Goal: Check status: Check status

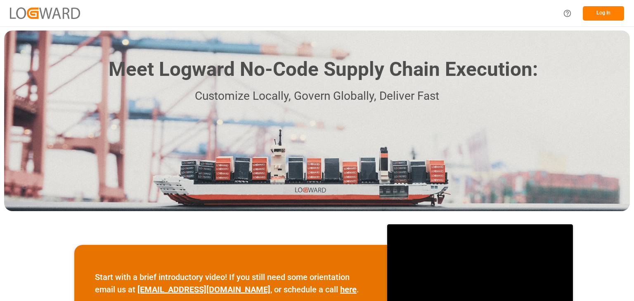
click at [600, 18] on button "Log In" at bounding box center [603, 13] width 41 height 14
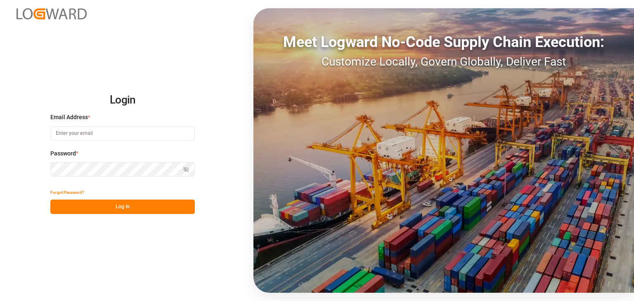
click at [109, 136] on input at bounding box center [122, 133] width 144 height 14
type input "omar.lopez@compo-expert.com"
click at [121, 196] on div "Forgot Password?" at bounding box center [122, 192] width 144 height 14
click at [123, 202] on button "Log In" at bounding box center [122, 207] width 144 height 14
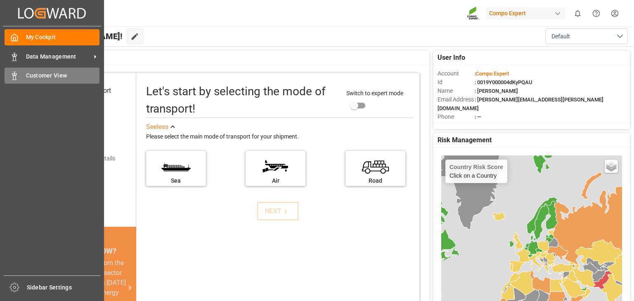
click at [9, 78] on div at bounding box center [12, 75] width 14 height 9
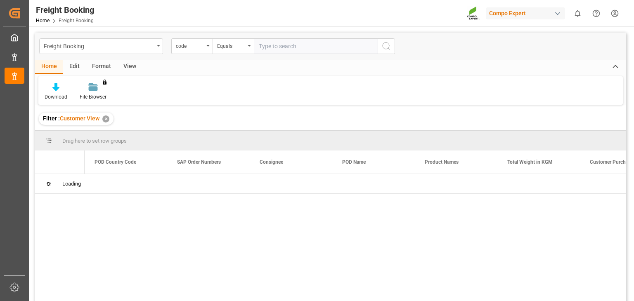
scroll to position [61, 0]
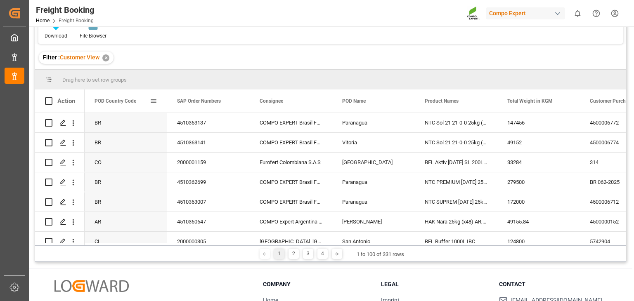
click at [157, 98] on span at bounding box center [153, 100] width 7 height 7
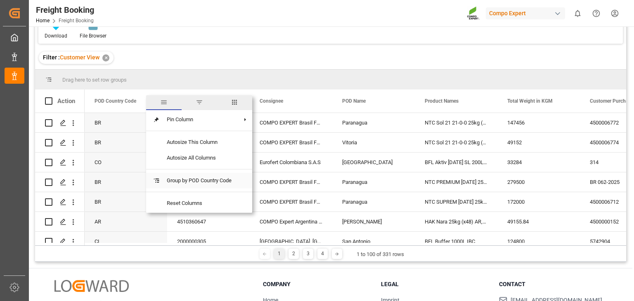
click at [204, 187] on span "Group by POD Country Code" at bounding box center [199, 181] width 78 height 16
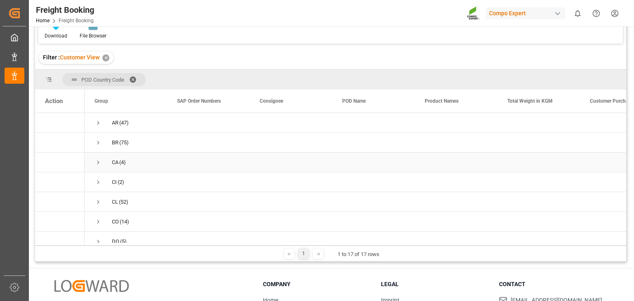
click at [170, 166] on div "Press SPACE to select this row." at bounding box center [208, 162] width 83 height 19
click at [95, 165] on span "Press SPACE to select this row." at bounding box center [97, 162] width 7 height 7
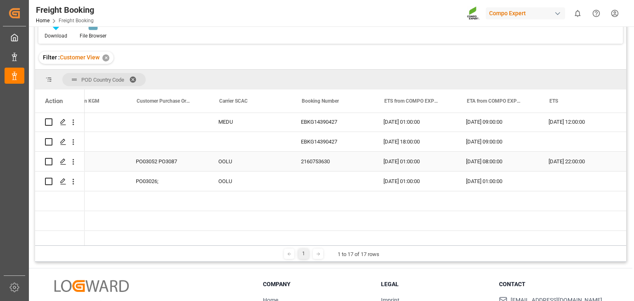
scroll to position [0, 454]
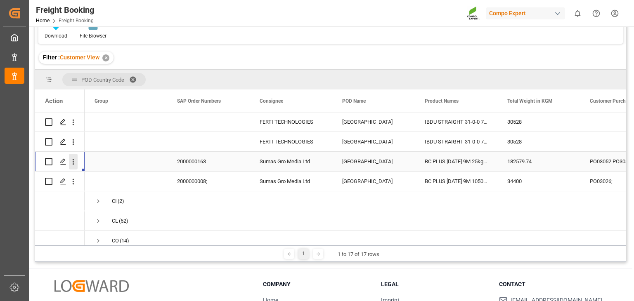
click at [75, 162] on icon "open menu" at bounding box center [73, 162] width 9 height 9
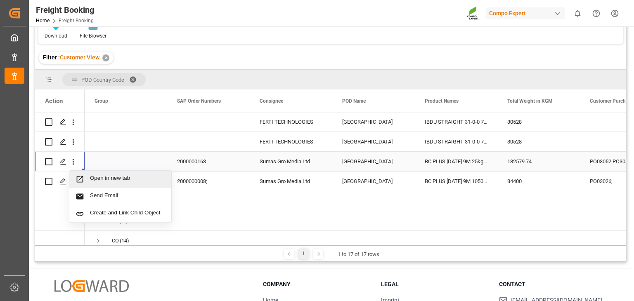
click at [87, 183] on span "Press SPACE to select this row." at bounding box center [83, 179] width 14 height 9
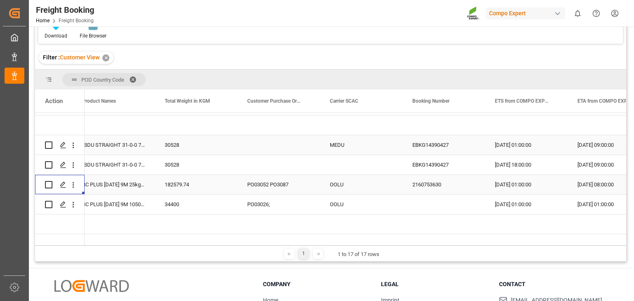
scroll to position [0, 291]
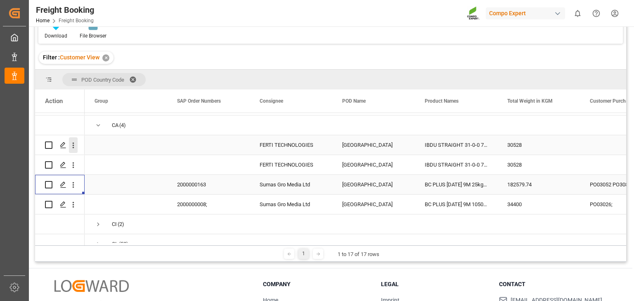
click at [73, 146] on icon "open menu" at bounding box center [73, 145] width 9 height 9
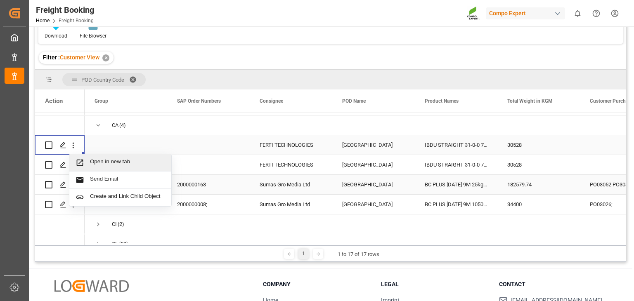
click at [102, 161] on span "Open in new tab" at bounding box center [127, 162] width 75 height 9
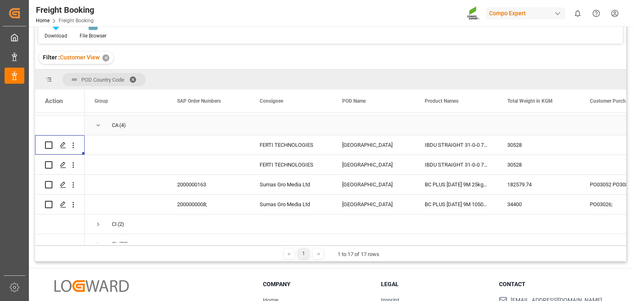
click at [105, 128] on span "CA (4)" at bounding box center [125, 125] width 63 height 19
click at [96, 122] on span "Press SPACE to select this row." at bounding box center [97, 125] width 7 height 7
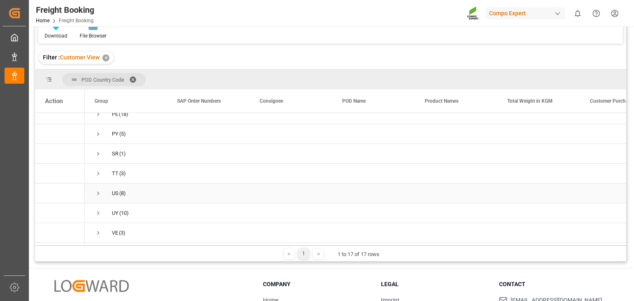
click at [104, 189] on span "US (8)" at bounding box center [125, 193] width 63 height 19
click at [97, 190] on span "Press SPACE to select this row." at bounding box center [97, 193] width 7 height 7
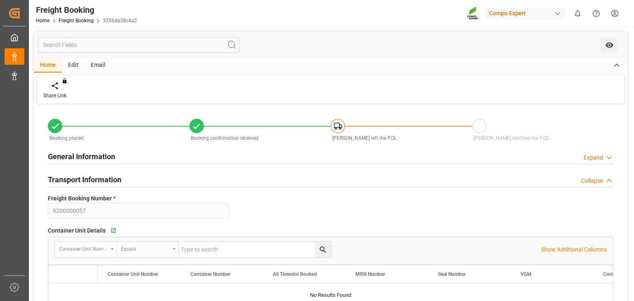
type input "OOCL"
type input "Orient Overseas Container Line Ltd"
type input "9290414"
type input "9253727"
type input "BEANR"
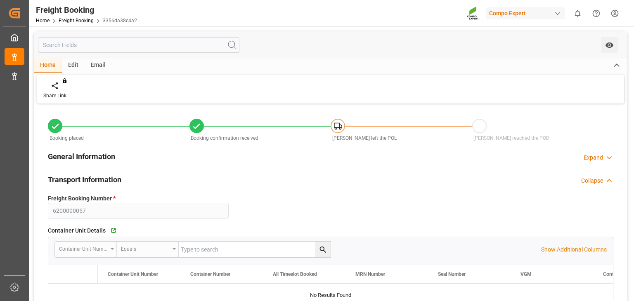
type input "CAVAN"
type input "0"
type input "182579.74"
type input "22.08.2025 01:00"
type input "04.10.2025 01:00"
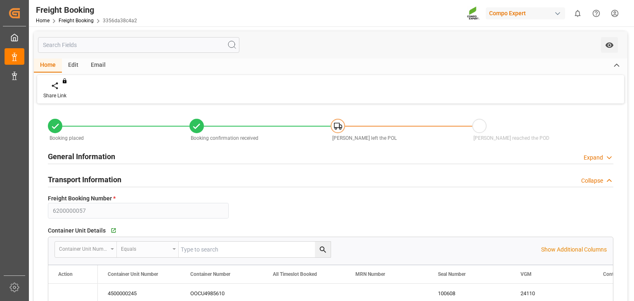
type input "31.10.2025 08:00"
type input "29.08.2025 22:00"
type input "16.09.2025 07:00"
type input "06.08.2025 09:48"
type input "10.07.2025 16:30"
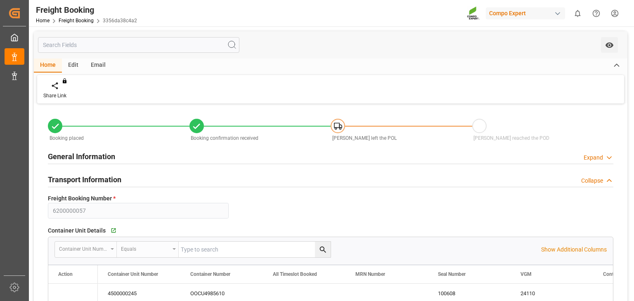
type input "10.07.2025 16:30"
type input "04.09.2025 12:24"
type input "26.09.2025 14:41"
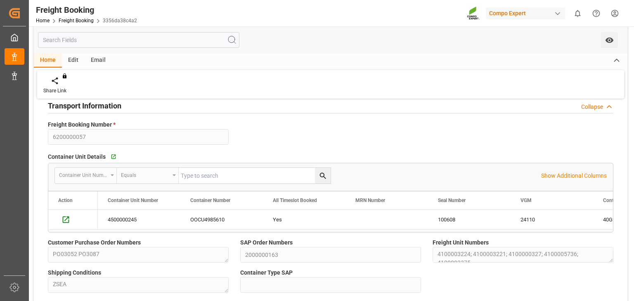
scroll to position [73, 0]
click at [69, 217] on icon "Press SPACE to select this row." at bounding box center [65, 220] width 9 height 9
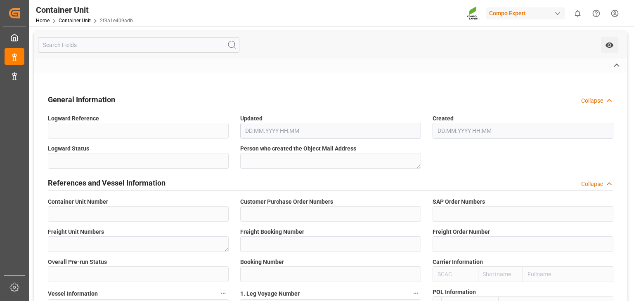
type input "4500000245"
type input "PO03052PO3087"
type input "2000000163"
type textarea "4100000327; 4100005736; 4100003375"
type input "6200000057"
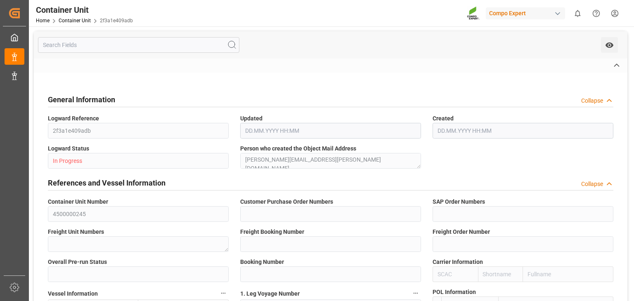
type input "6100000390"
type input "2"
type input "2160753630"
type input "OOLU"
type input "TORONTO EXPRESS"
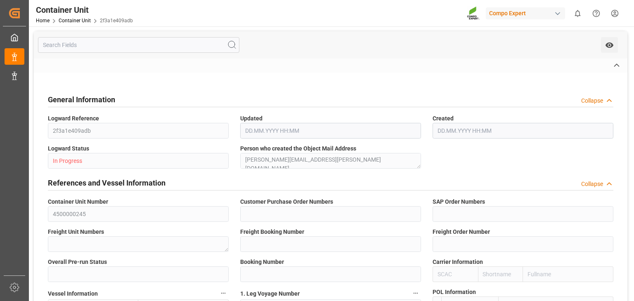
type input "82W35"
type input "Antwerp"
type input "Vancouver"
type textarea "CIF"
type input "No"
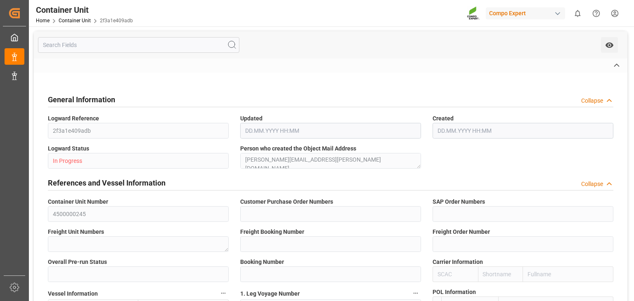
type input "40GP"
type input "OOCU4985610"
type input "100608"
type input "2"
type textarea "V2R 4H8"
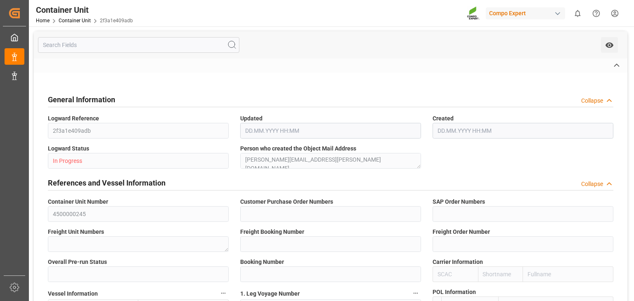
type input "[GEOGRAPHIC_DATA]"
type textarea "BC PLUS 15-8-12 12M 25kg (x42) INTBC PLUS 16-8-12 6M 1050kg UN CAN BBBC PLUS 16…"
type textarea "430120289924006024042401102404;2400602404"
type input "MONTREAL"
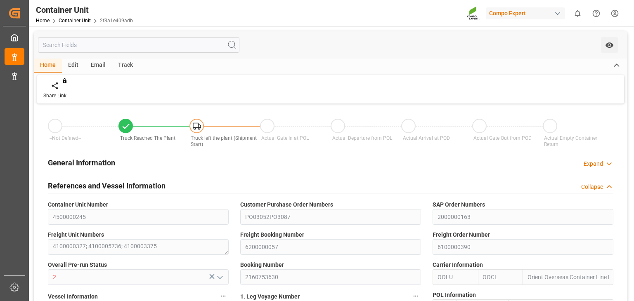
type input "OOCL"
type input "Orient Overseas Container Line Ltd"
type input "9253727"
type input "BEANR"
type input "CAVAN"
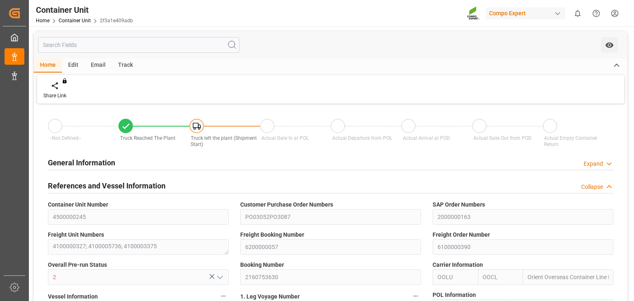
type input "24110"
type input "0"
type input "161896"
type input "CAMTR"
type input "17.07.2025 07:53"
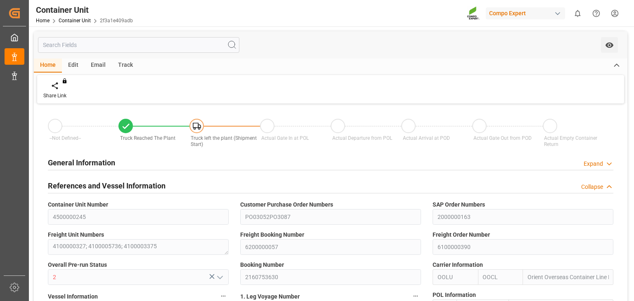
type input "17.07.2025 07:53"
type input "26.09.2025 15:41"
type input "26.09.2025 15:42"
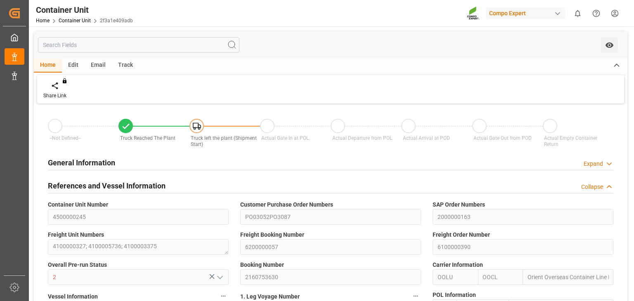
type input "26.09.2025"
type input "22.08.2025"
type input "29.08.2025 22:00"
type input "16.09.2025 07:00"
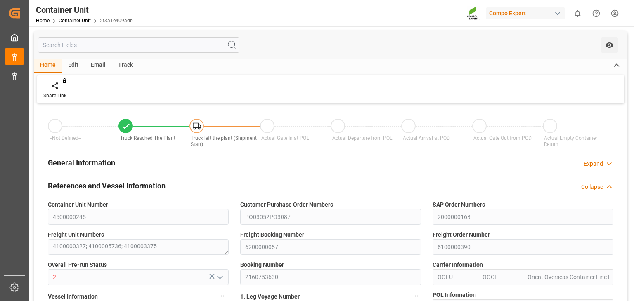
type input "16.09.2025 07:00"
click at [126, 69] on div "Track" at bounding box center [125, 66] width 27 height 14
click at [54, 96] on div "Tracking" at bounding box center [52, 95] width 19 height 7
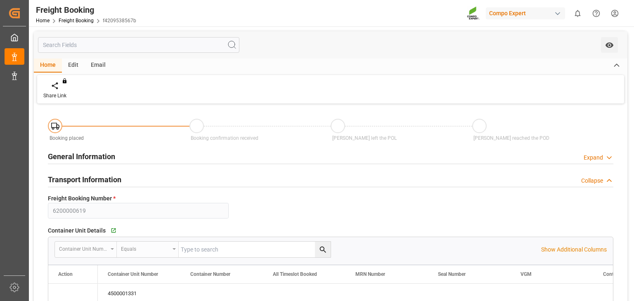
type input "9316361"
type input "JPUKB"
type input "CAMTR"
type input "0"
type input "30528"
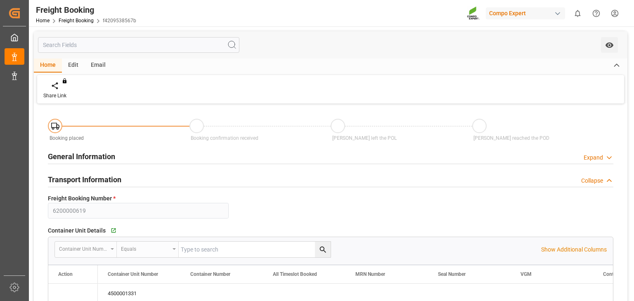
type input "15.10.2025 08:00"
type input "22.10.2025 01:00"
type input "15.11.2025 09:00"
type input "02.10.2025 12:00"
type input "31.10.2025 12:00"
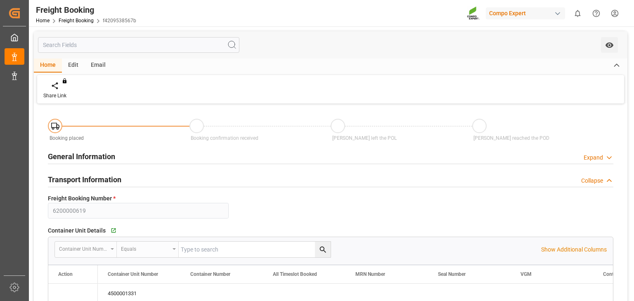
type input "16.09.2025 07:53"
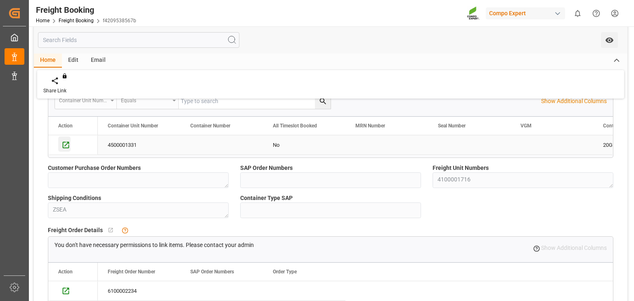
click at [64, 144] on icon "Press SPACE to select this row." at bounding box center [65, 145] width 9 height 9
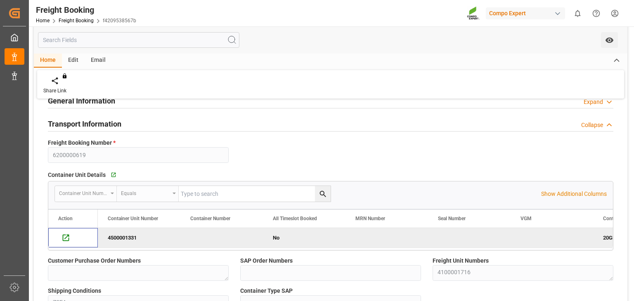
scroll to position [0, 0]
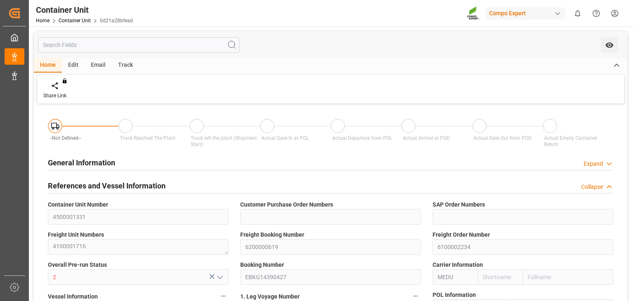
type input "9316361"
type input "JPUKB"
type input "CAMTR"
type input "0"
type input "30528"
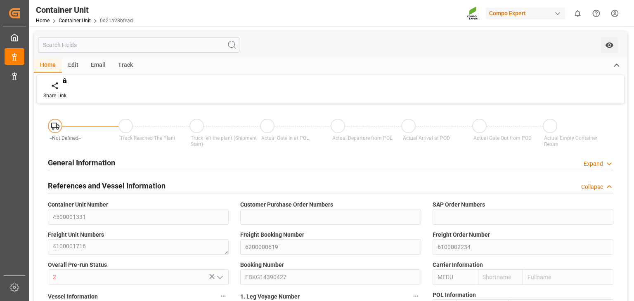
type input "CAVAN"
type input "[DATE] 15:31"
type input "[DATE]"
type input "[DATE] 12:00"
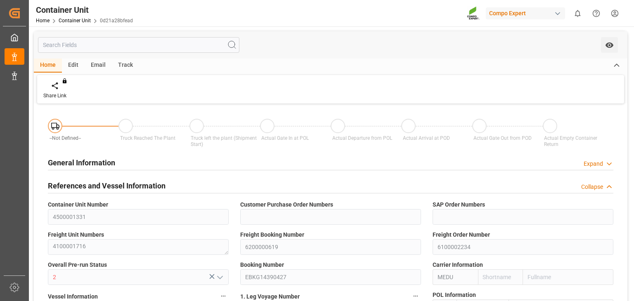
type input "[DATE] 12:00"
click at [126, 61] on div "Track" at bounding box center [125, 66] width 27 height 14
click at [50, 93] on div "Tracking" at bounding box center [52, 95] width 19 height 7
